Goal: Task Accomplishment & Management: Use online tool/utility

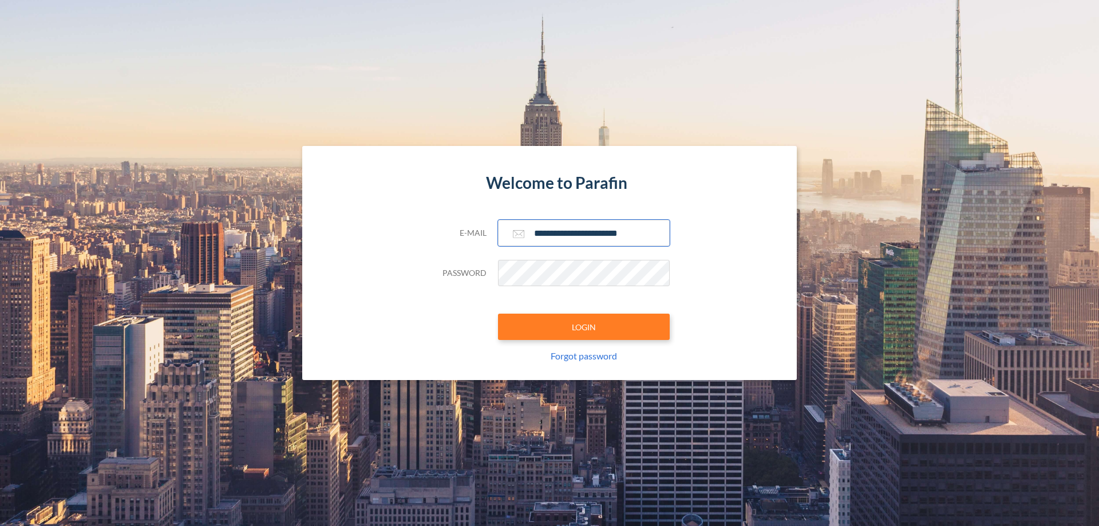
type input "**********"
click at [584, 327] on button "LOGIN" at bounding box center [584, 327] width 172 height 26
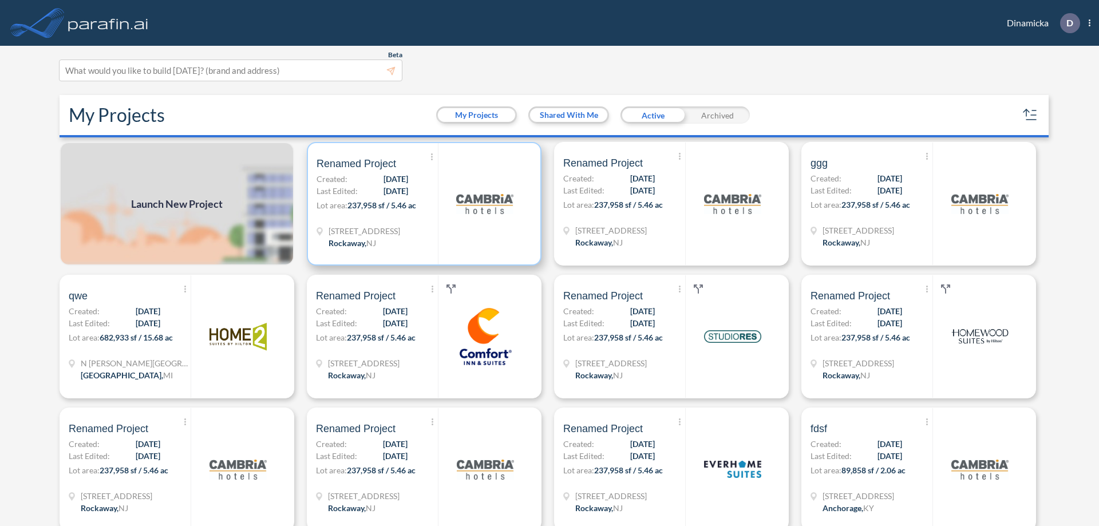
scroll to position [3, 0]
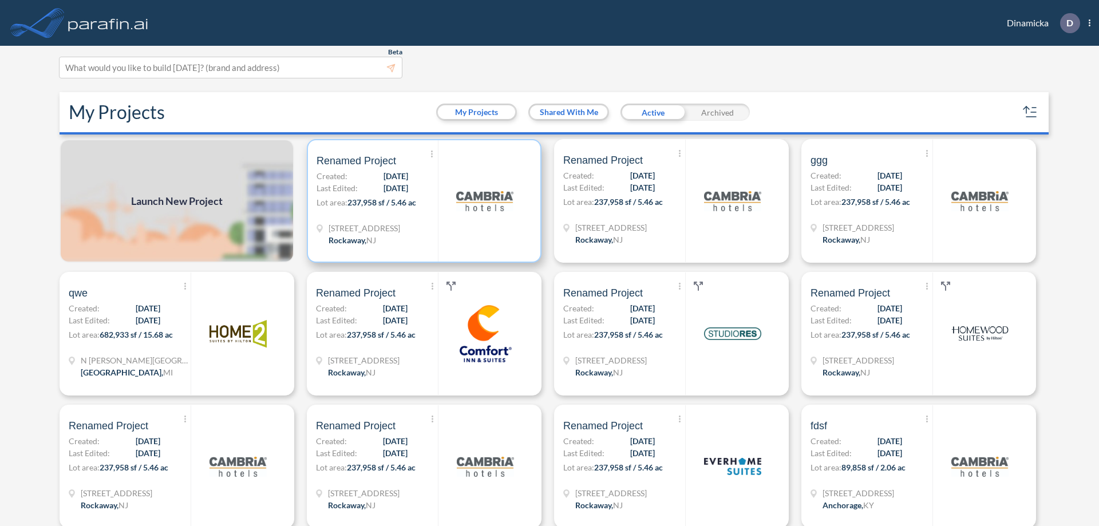
click at [422, 201] on p "Lot area: 237,958 sf / 5.46 ac" at bounding box center [377, 204] width 121 height 17
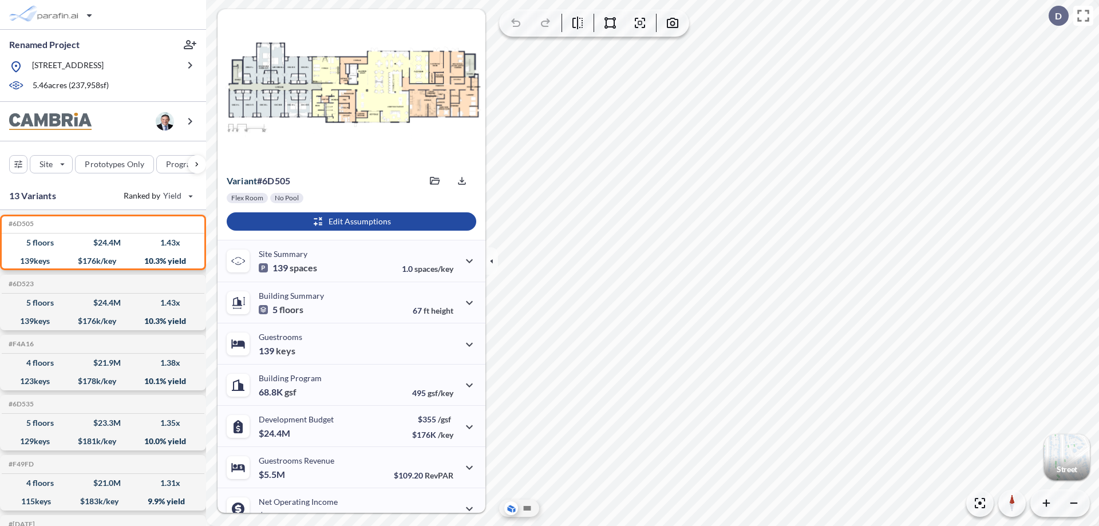
scroll to position [58, 0]
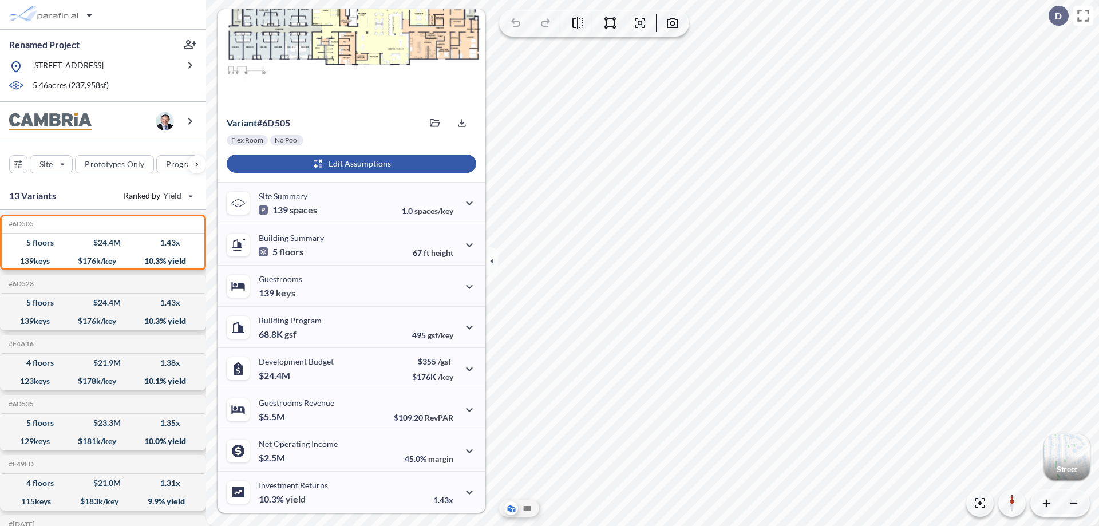
click at [350, 164] on div "button" at bounding box center [352, 164] width 250 height 18
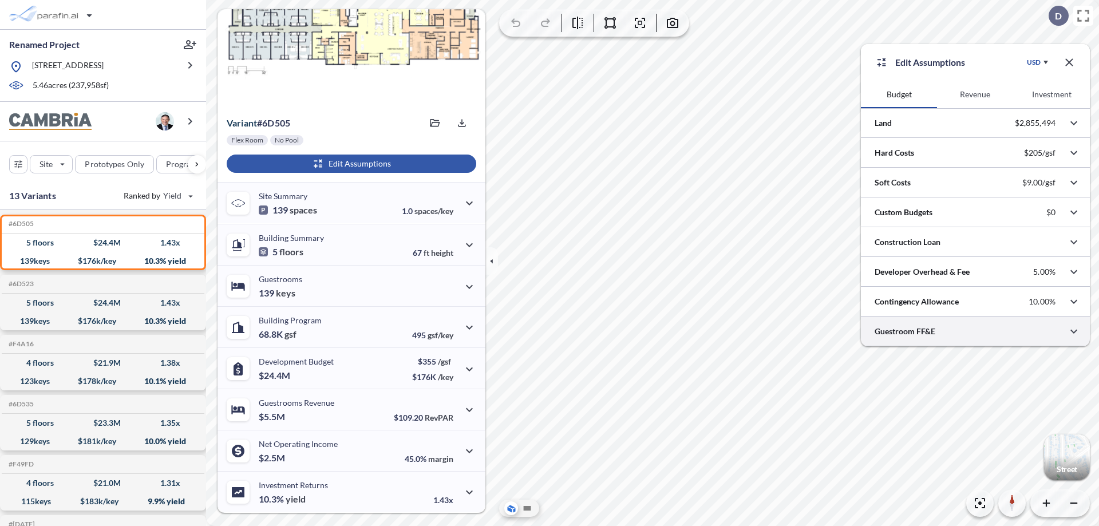
click at [976, 332] on div at bounding box center [975, 331] width 229 height 29
